Goal: Find specific page/section: Find specific page/section

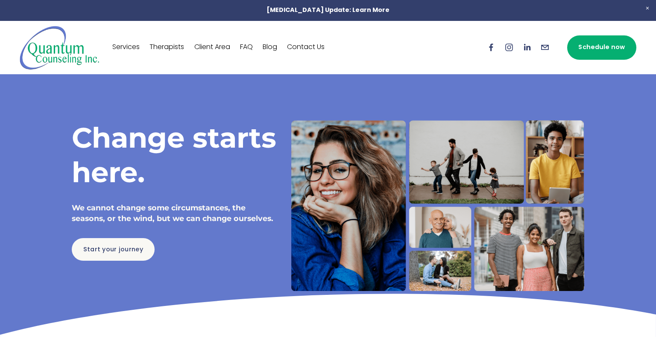
click at [181, 47] on link "Therapists" at bounding box center [167, 48] width 35 height 14
